Goal: Browse casually: Explore the website without a specific task or goal

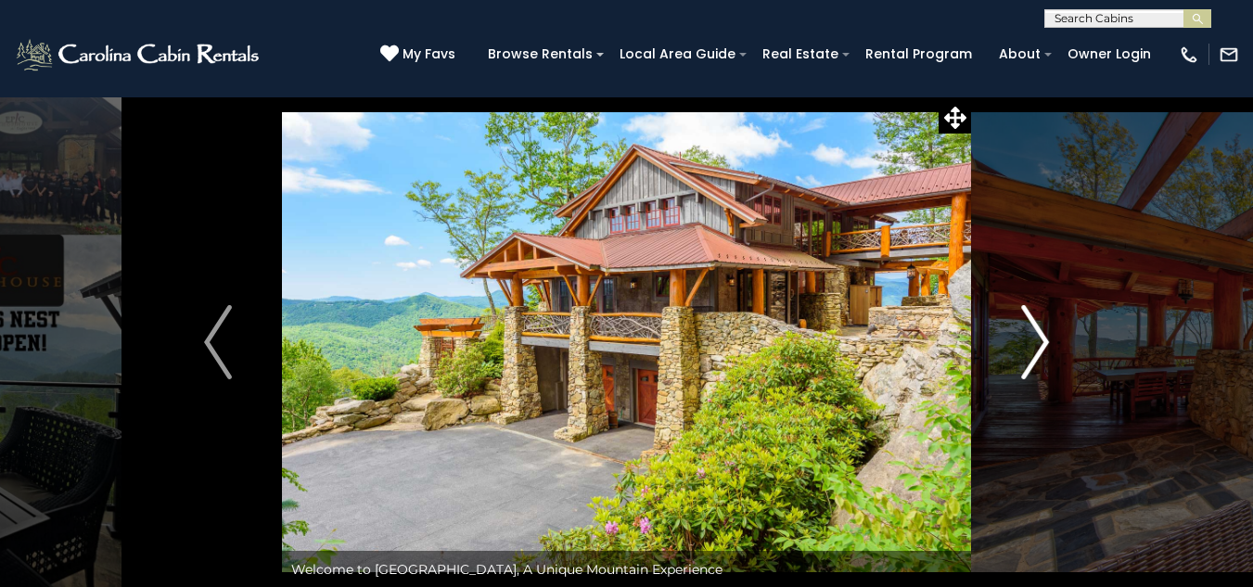
click at [1073, 190] on button "Next" at bounding box center [1035, 341] width 128 height 491
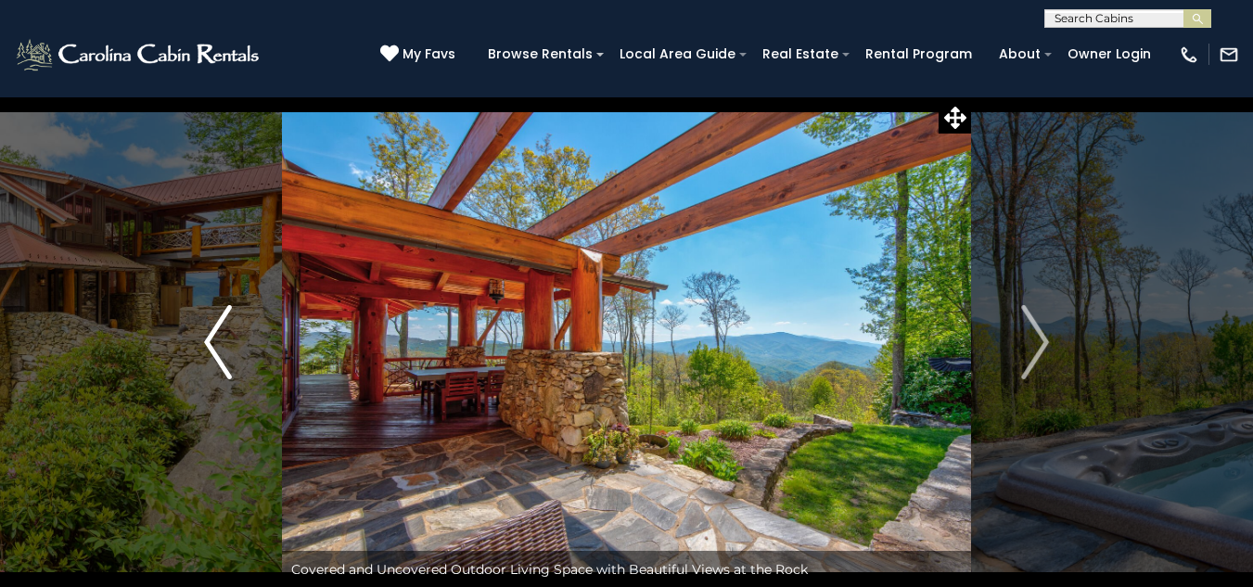
click at [200, 348] on button "Previous" at bounding box center [218, 341] width 128 height 491
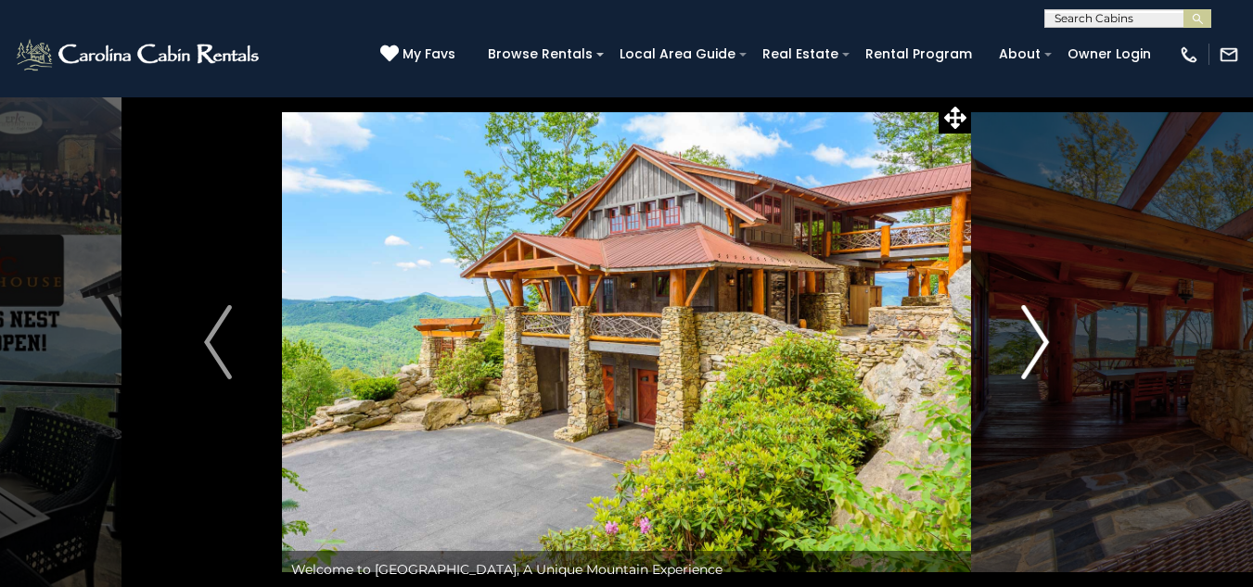
click at [1034, 346] on img "Next" at bounding box center [1035, 342] width 28 height 74
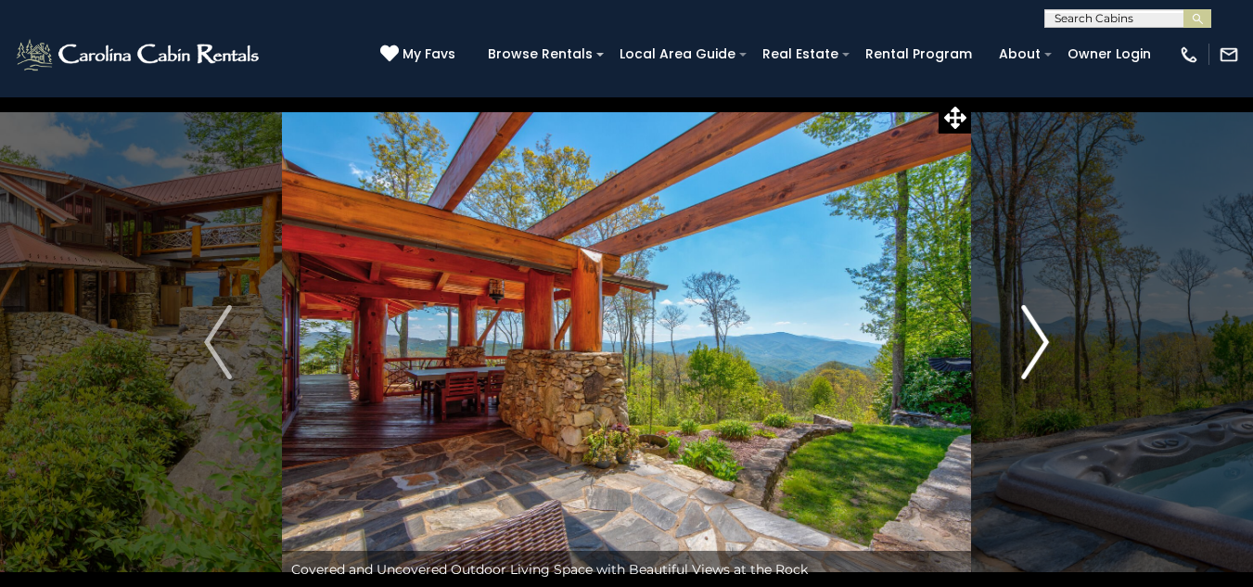
click at [1049, 351] on img "Next" at bounding box center [1035, 342] width 28 height 74
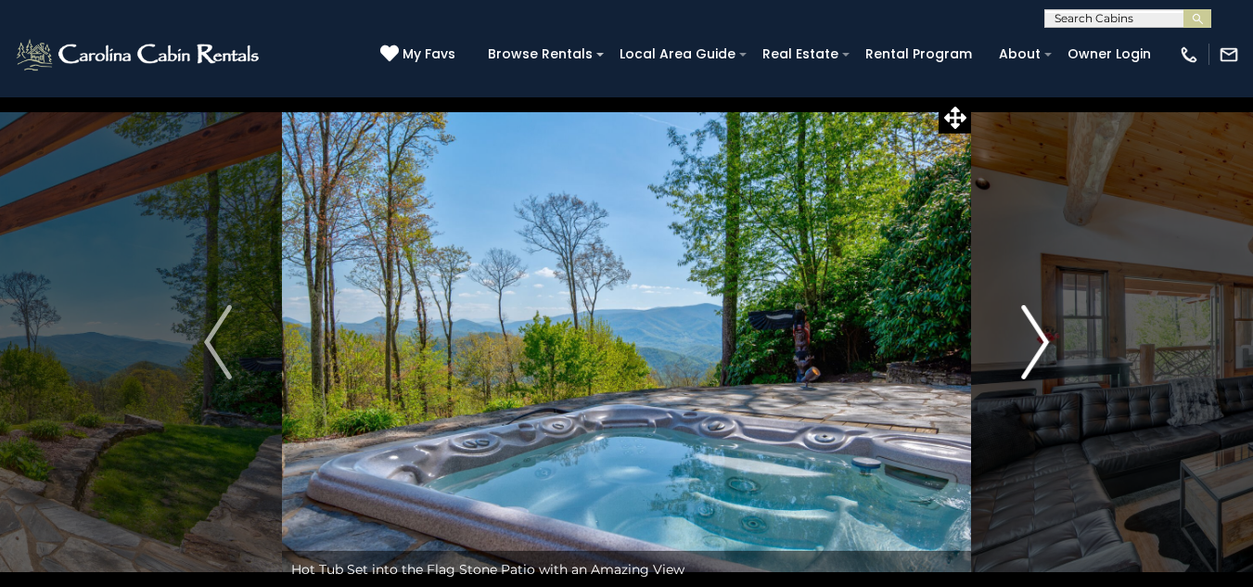
click at [1016, 353] on button "Next" at bounding box center [1035, 341] width 128 height 491
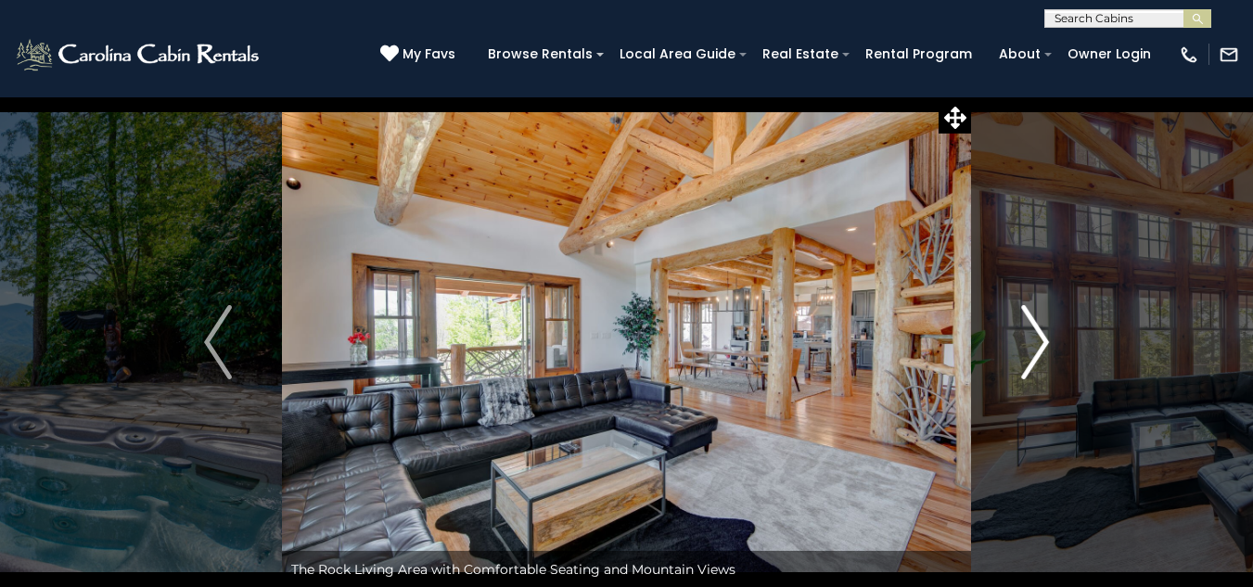
click at [1025, 346] on img "Next" at bounding box center [1035, 342] width 28 height 74
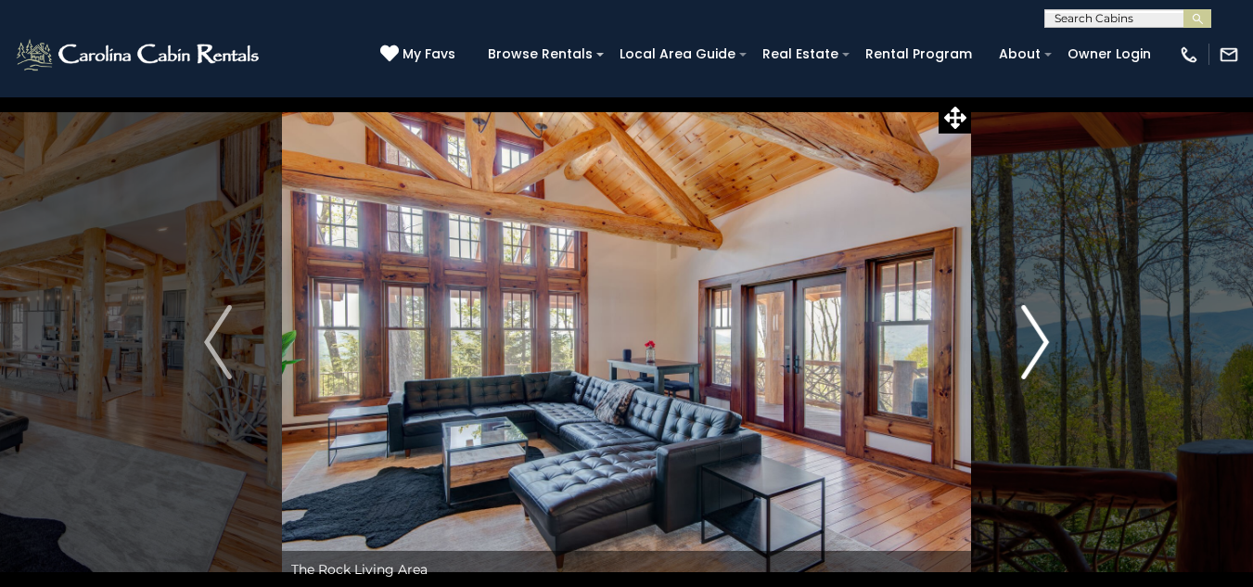
click at [1046, 349] on img "Next" at bounding box center [1035, 342] width 28 height 74
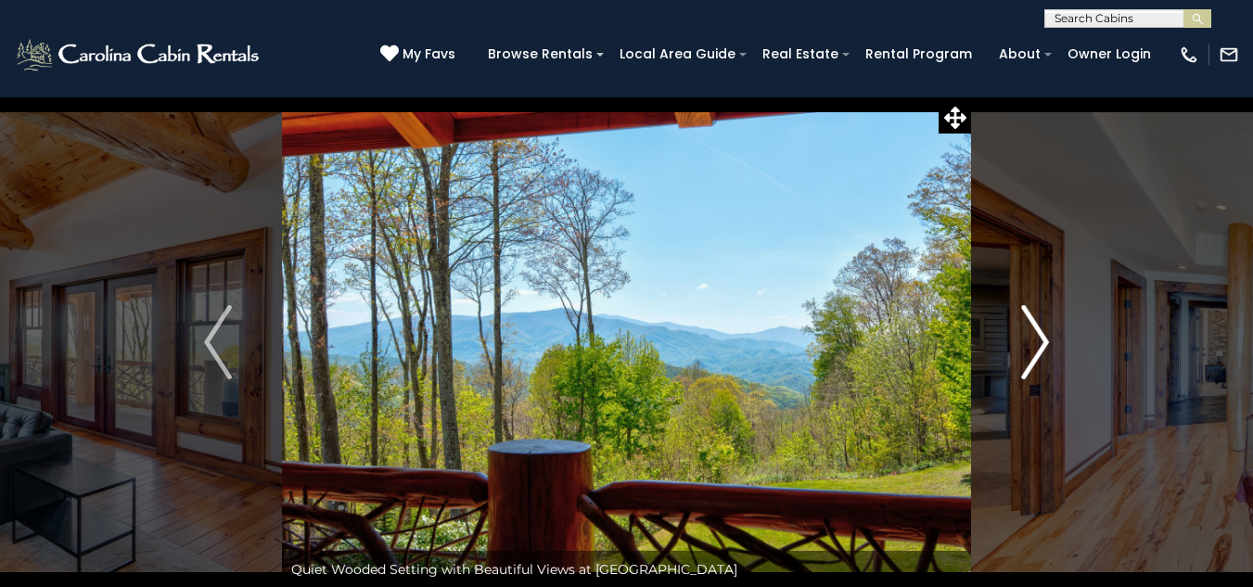
click at [1046, 341] on img "Next" at bounding box center [1035, 342] width 28 height 74
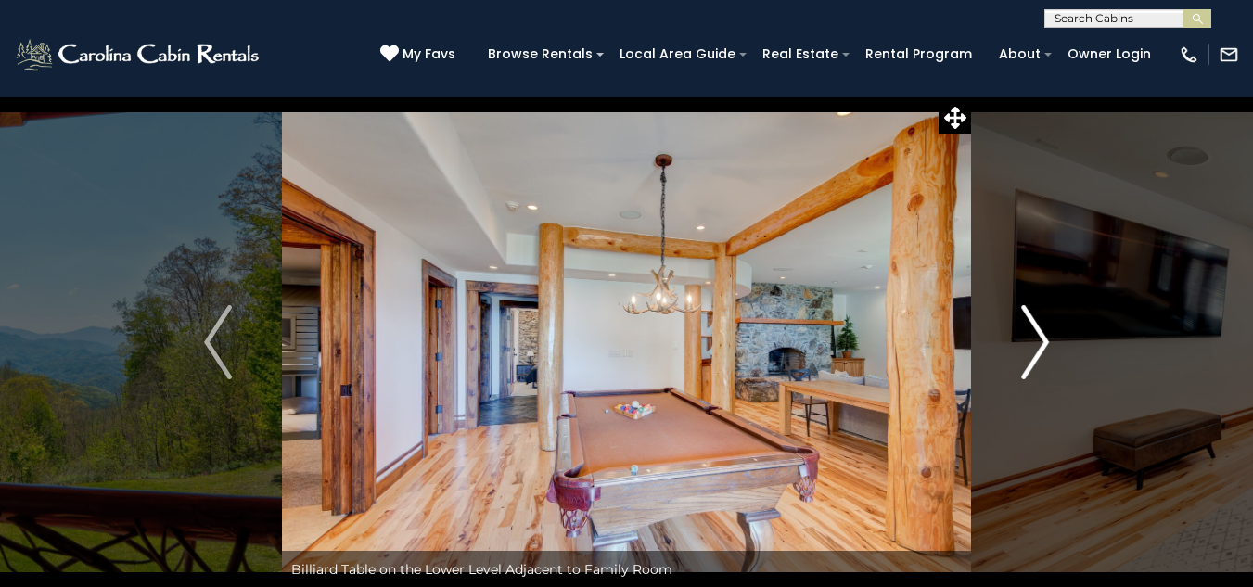
click at [1046, 341] on img "Next" at bounding box center [1035, 342] width 28 height 74
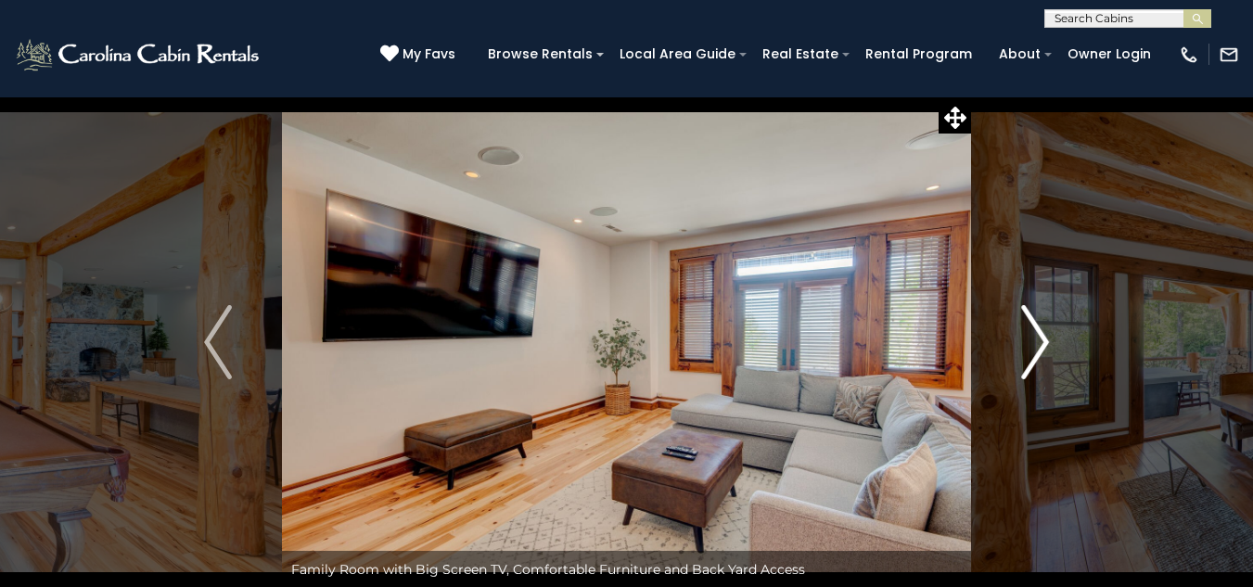
click at [1046, 341] on img "Next" at bounding box center [1035, 342] width 28 height 74
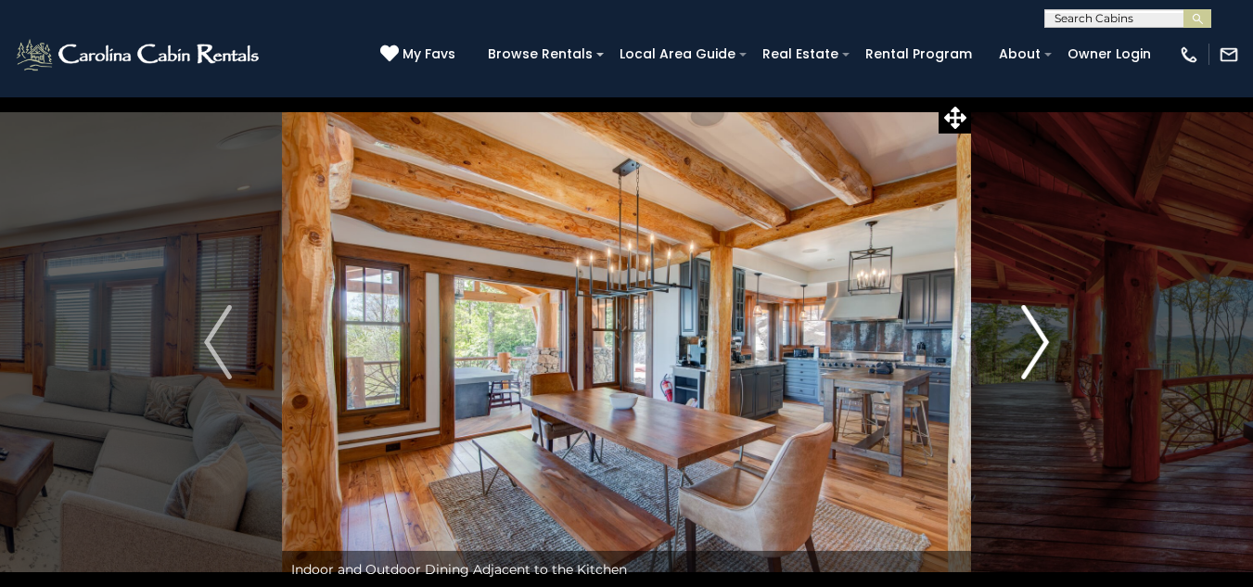
click at [1046, 341] on img "Next" at bounding box center [1035, 342] width 28 height 74
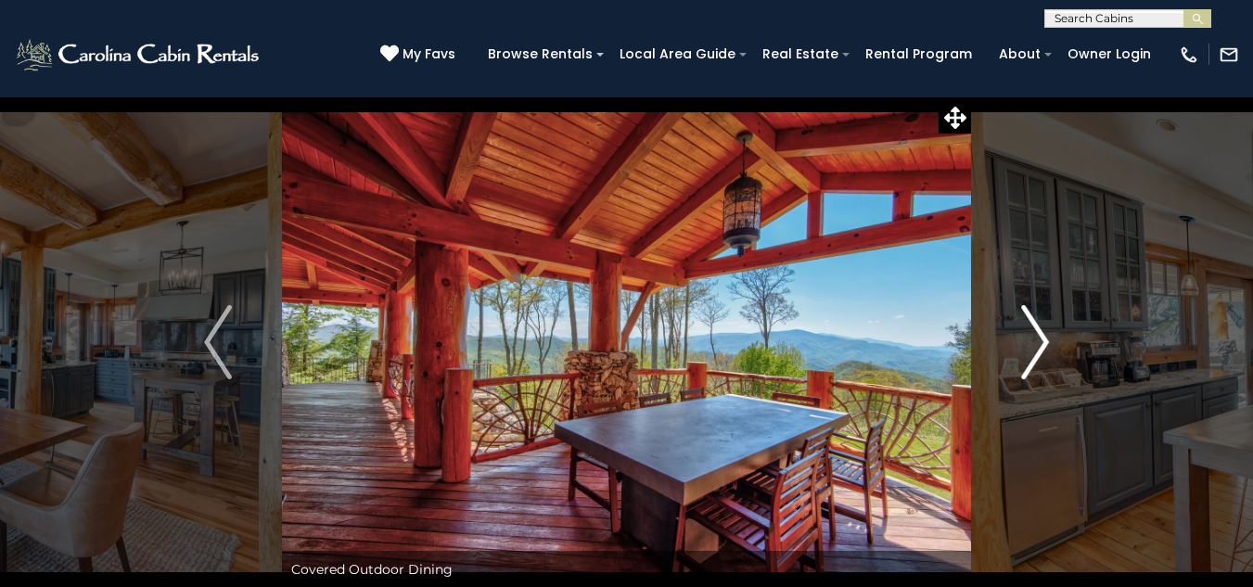
click at [1025, 332] on img "Next" at bounding box center [1035, 342] width 28 height 74
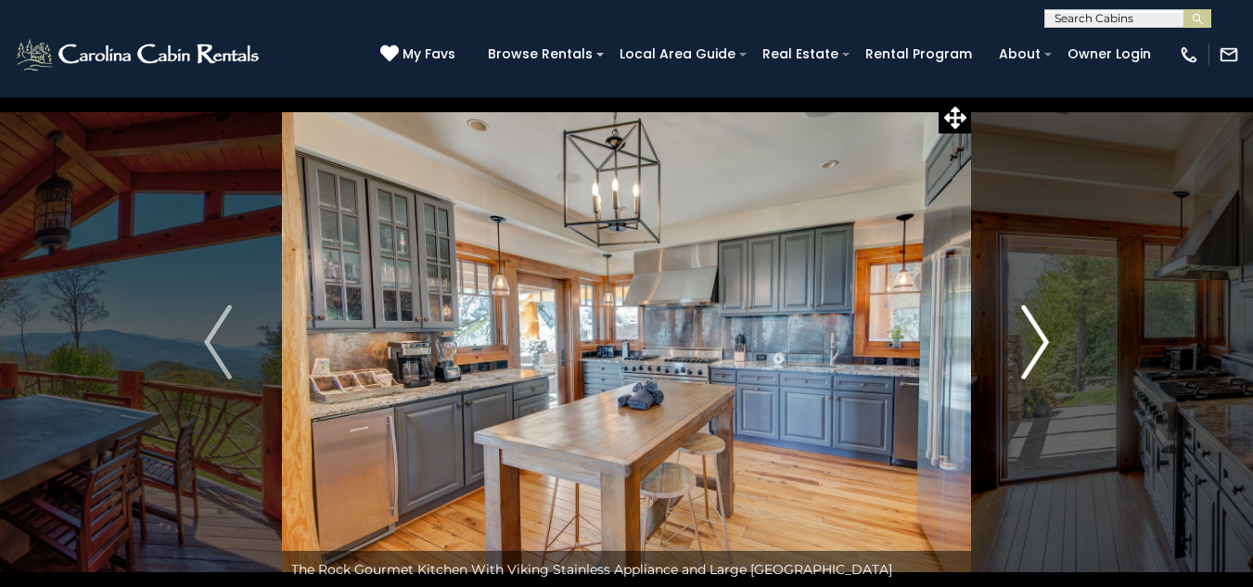
click at [1054, 335] on button "Next" at bounding box center [1035, 341] width 128 height 491
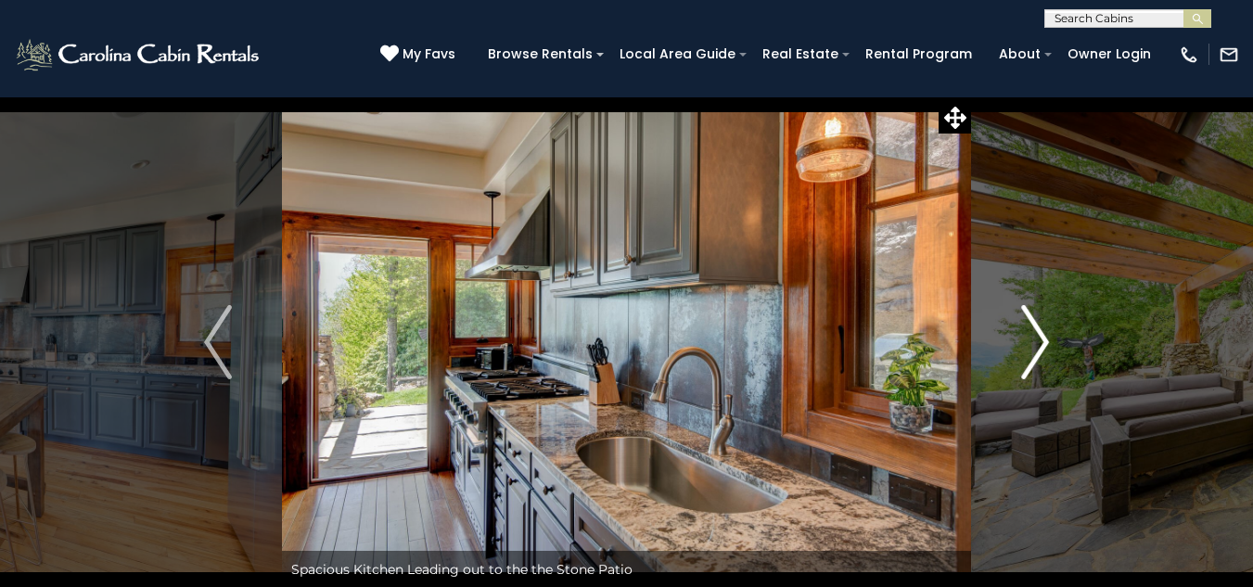
click at [1055, 335] on button "Next" at bounding box center [1035, 341] width 128 height 491
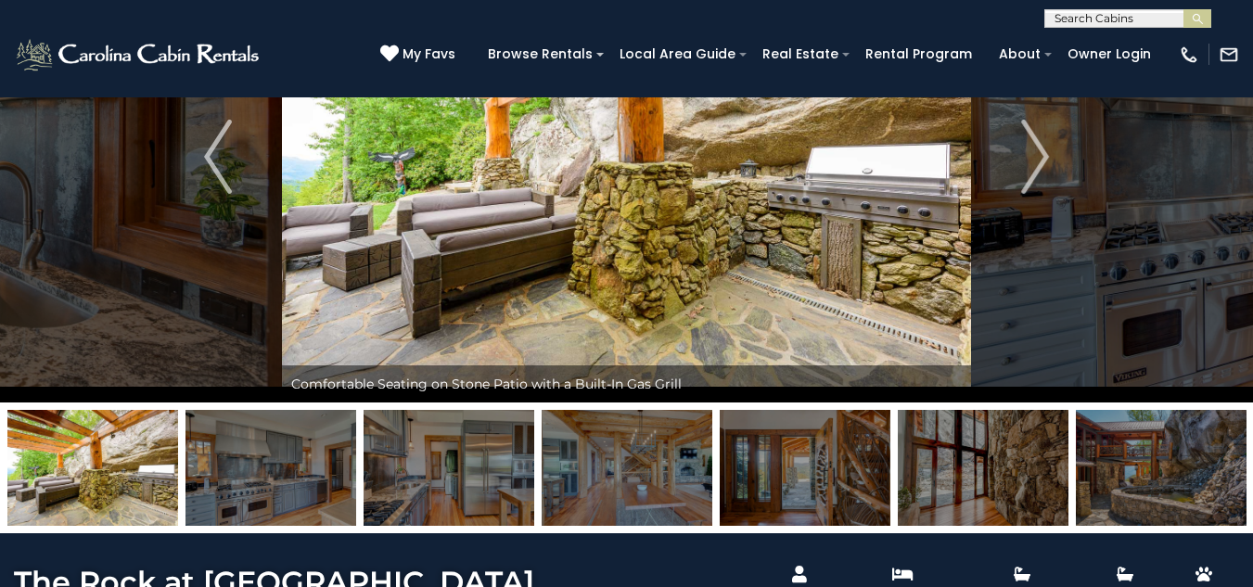
scroll to position [93, 0]
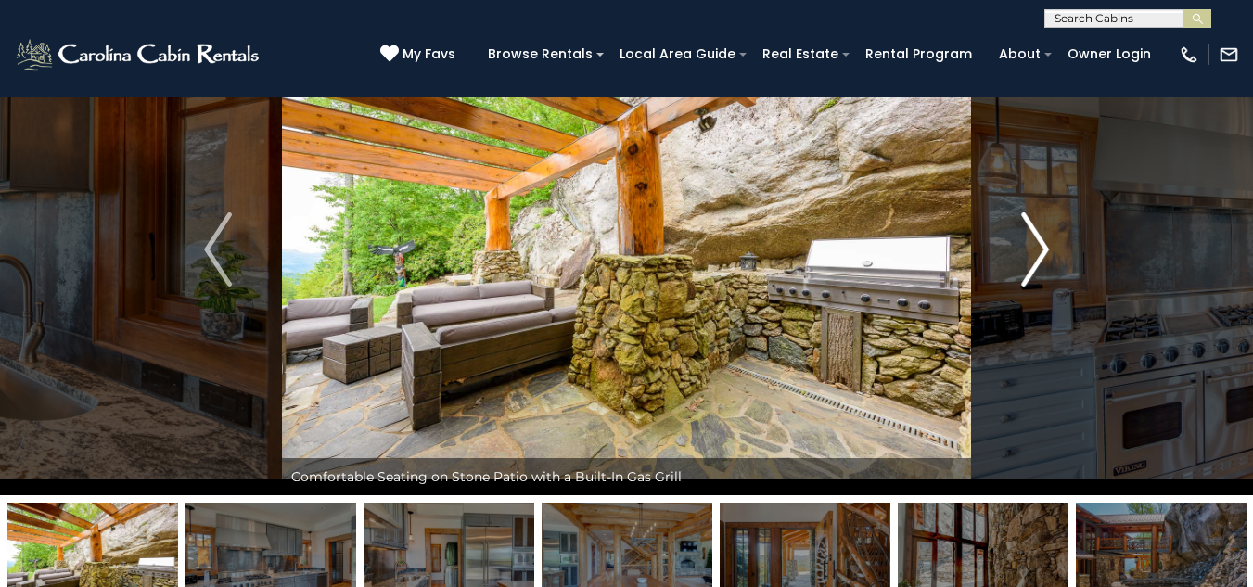
click at [1053, 249] on button "Next" at bounding box center [1035, 249] width 128 height 491
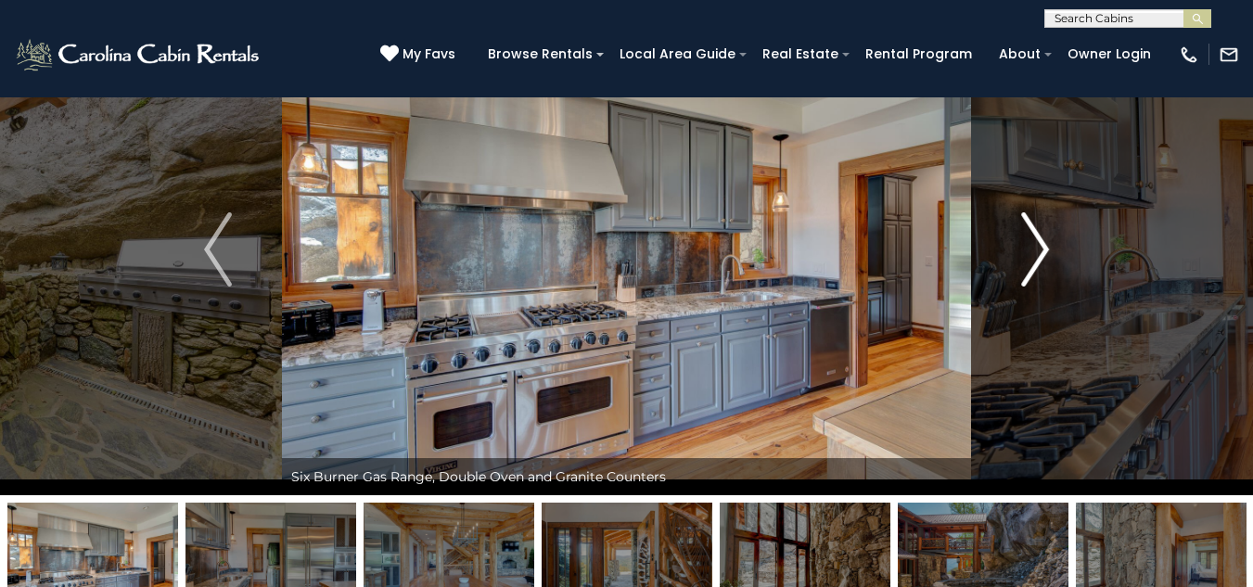
click at [1053, 249] on button "Next" at bounding box center [1035, 249] width 128 height 491
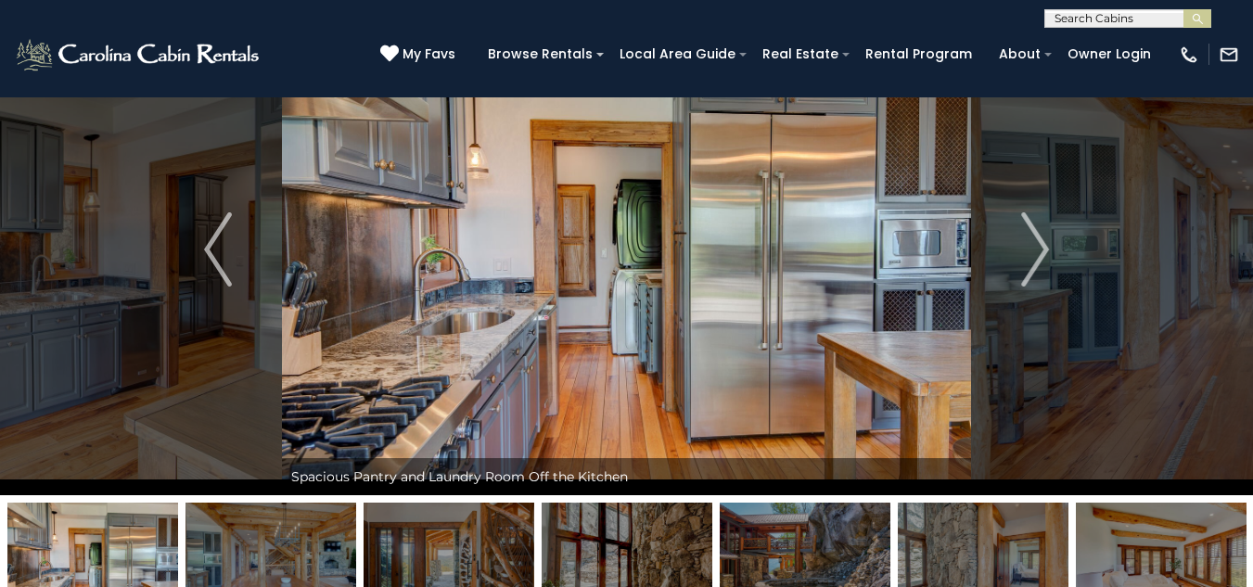
scroll to position [0, 0]
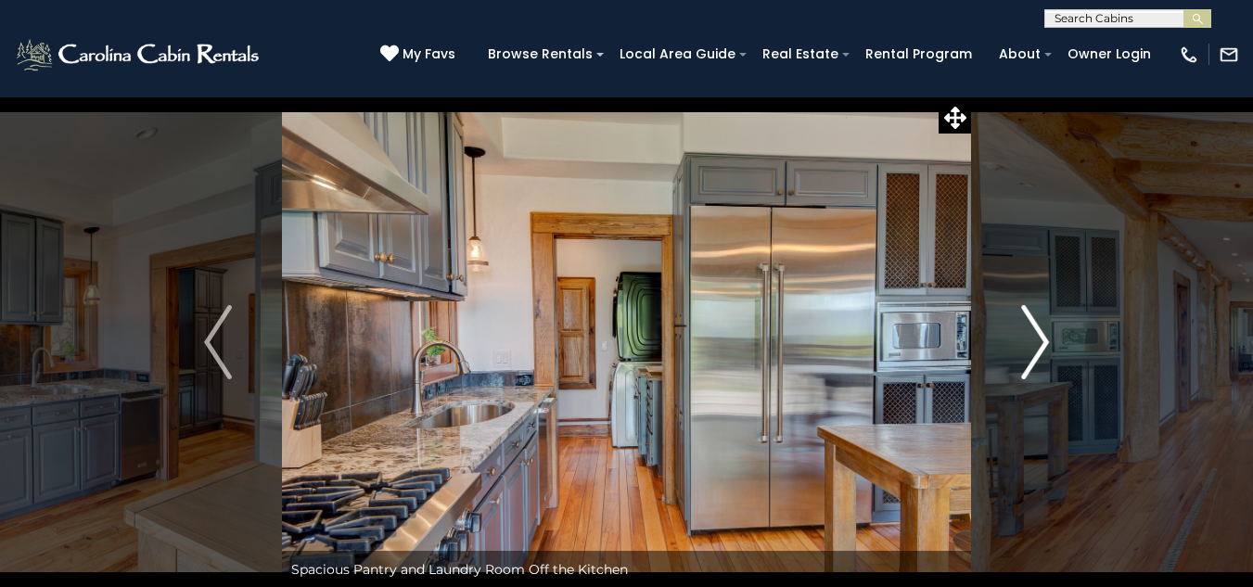
click at [1044, 349] on img "Next" at bounding box center [1035, 342] width 28 height 74
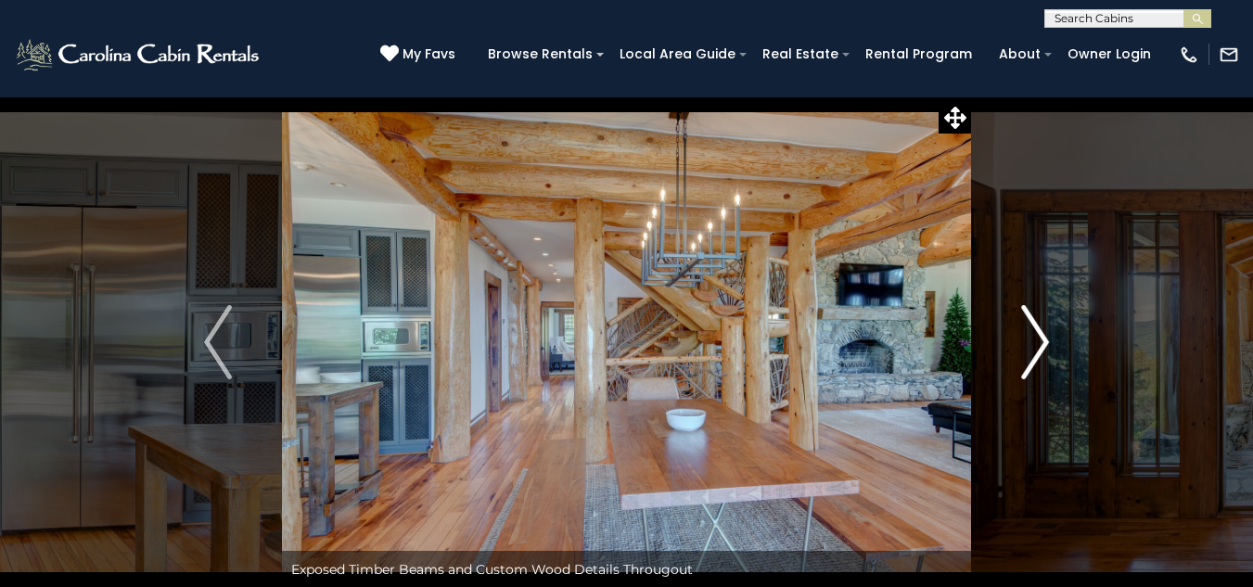
click at [1043, 342] on img "Next" at bounding box center [1035, 342] width 28 height 74
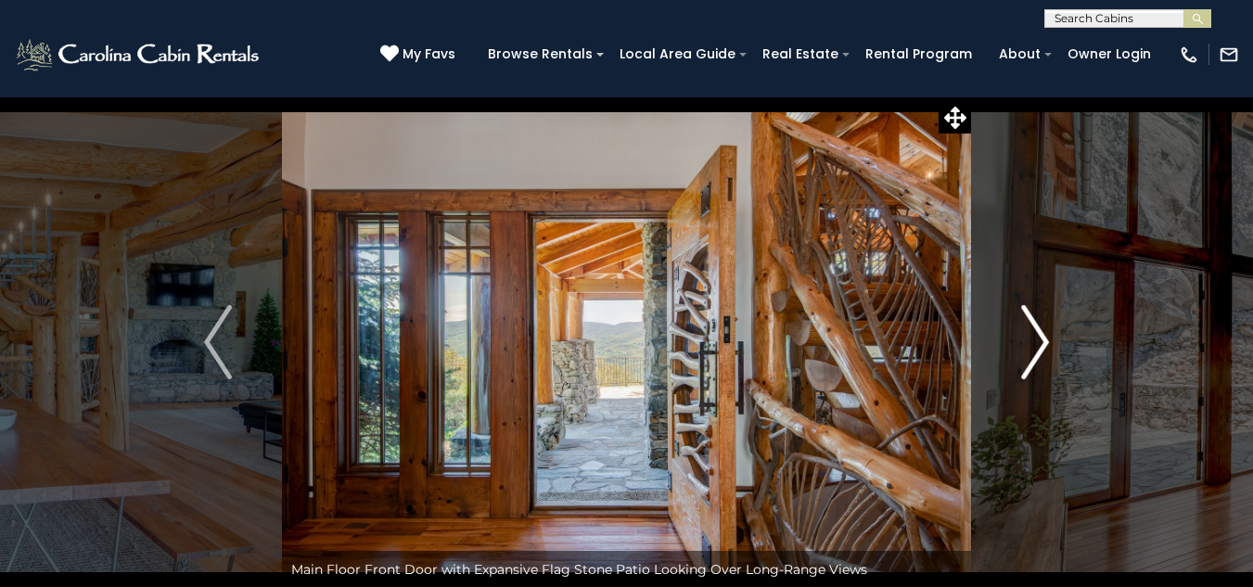
click at [1039, 342] on img "Next" at bounding box center [1035, 342] width 28 height 74
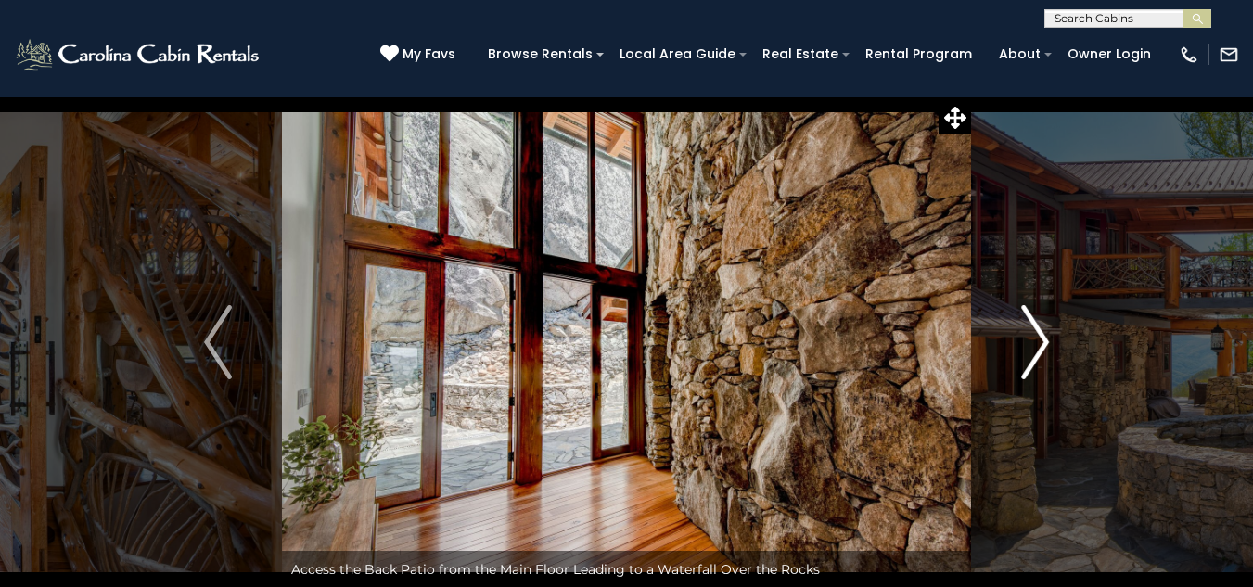
click at [1039, 342] on img "Next" at bounding box center [1035, 342] width 28 height 74
